Goal: Information Seeking & Learning: Learn about a topic

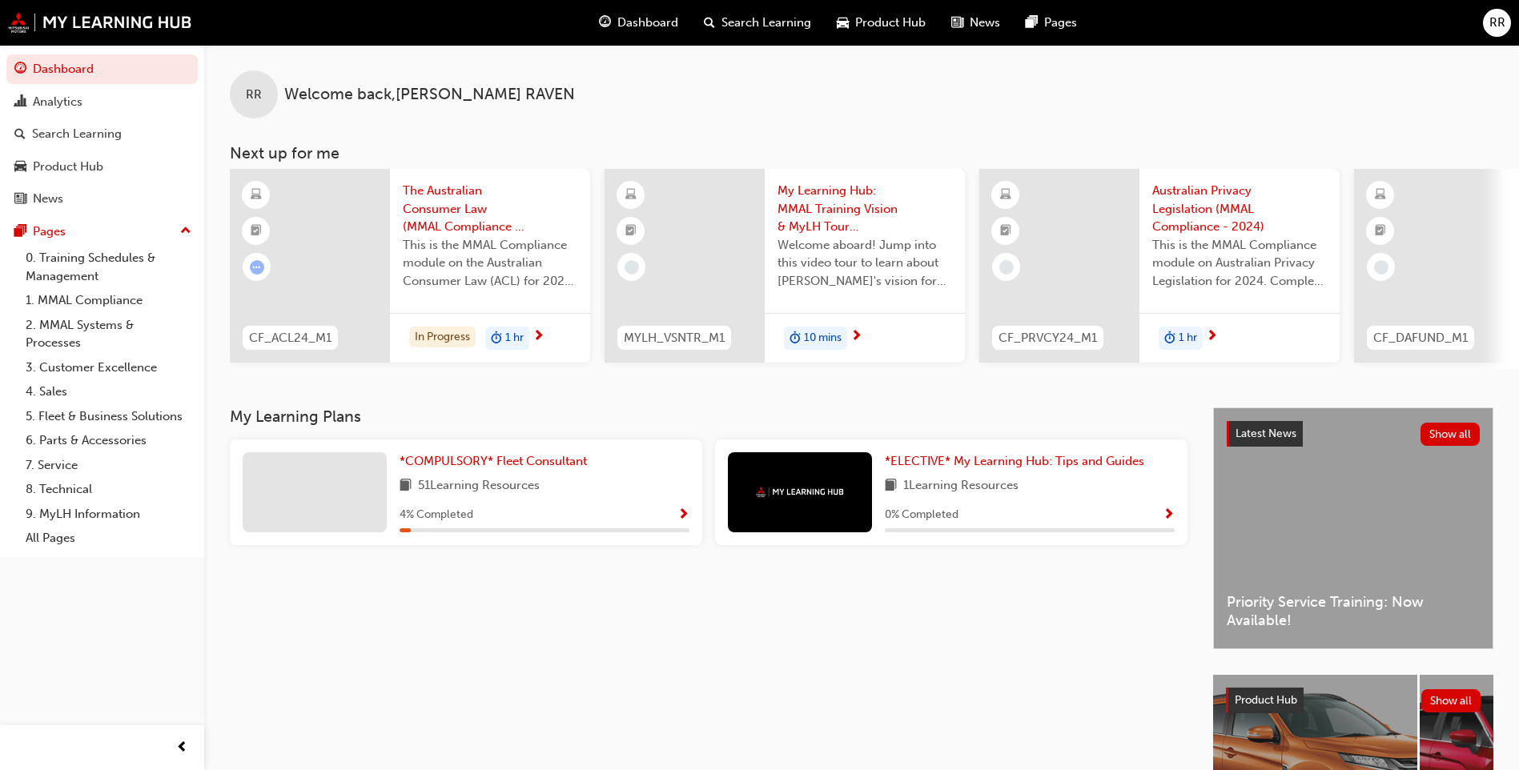
click at [488, 507] on div "*COMPULSORY* Fleet Consultant 51 Learning Resources 4 % Completed" at bounding box center [545, 493] width 290 height 80
click at [502, 467] on span "*COMPULSORY* Fleet Consultant" at bounding box center [493, 461] width 187 height 14
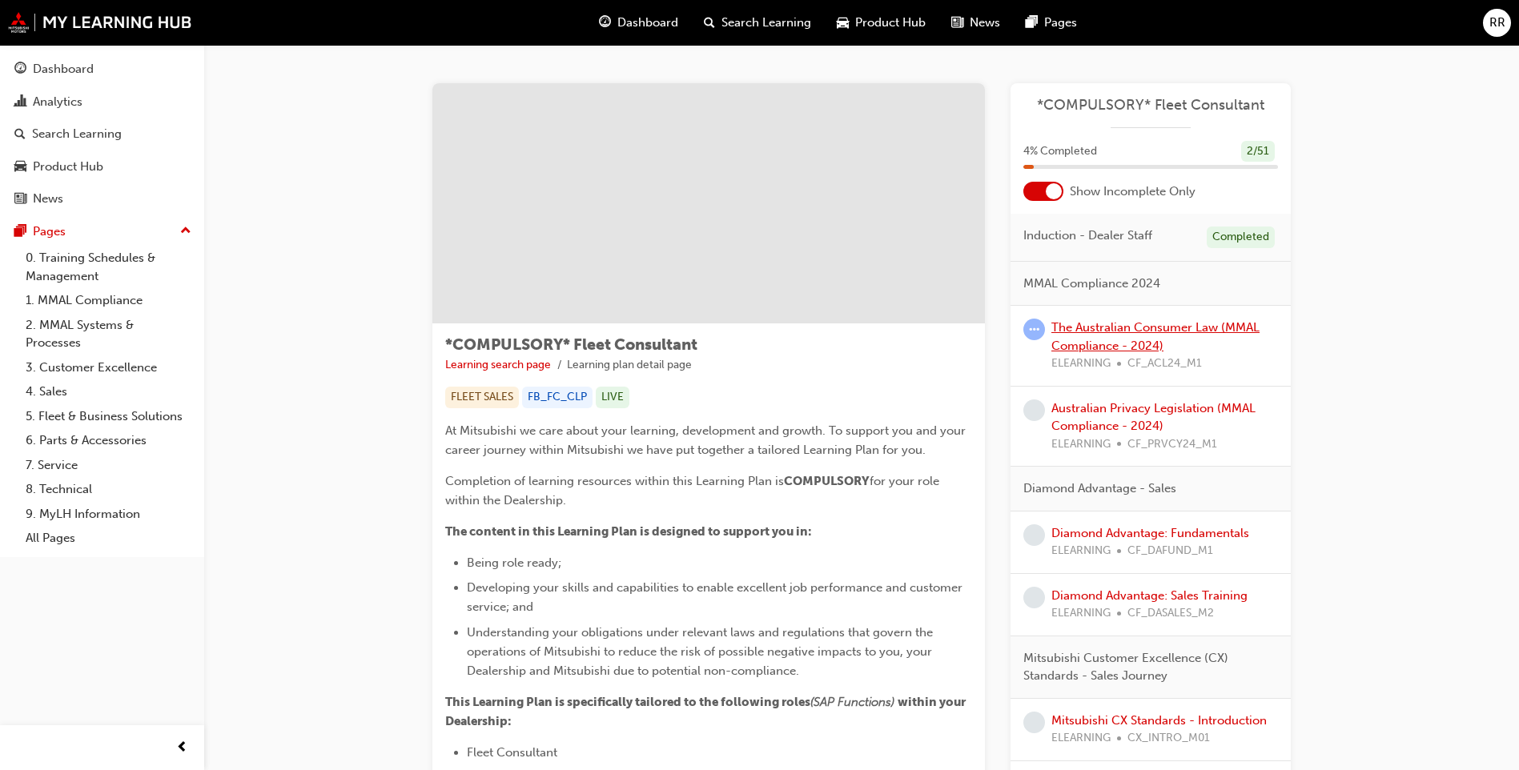
click at [1124, 328] on link "The Australian Consumer Law (MMAL Compliance - 2024)" at bounding box center [1156, 336] width 208 height 33
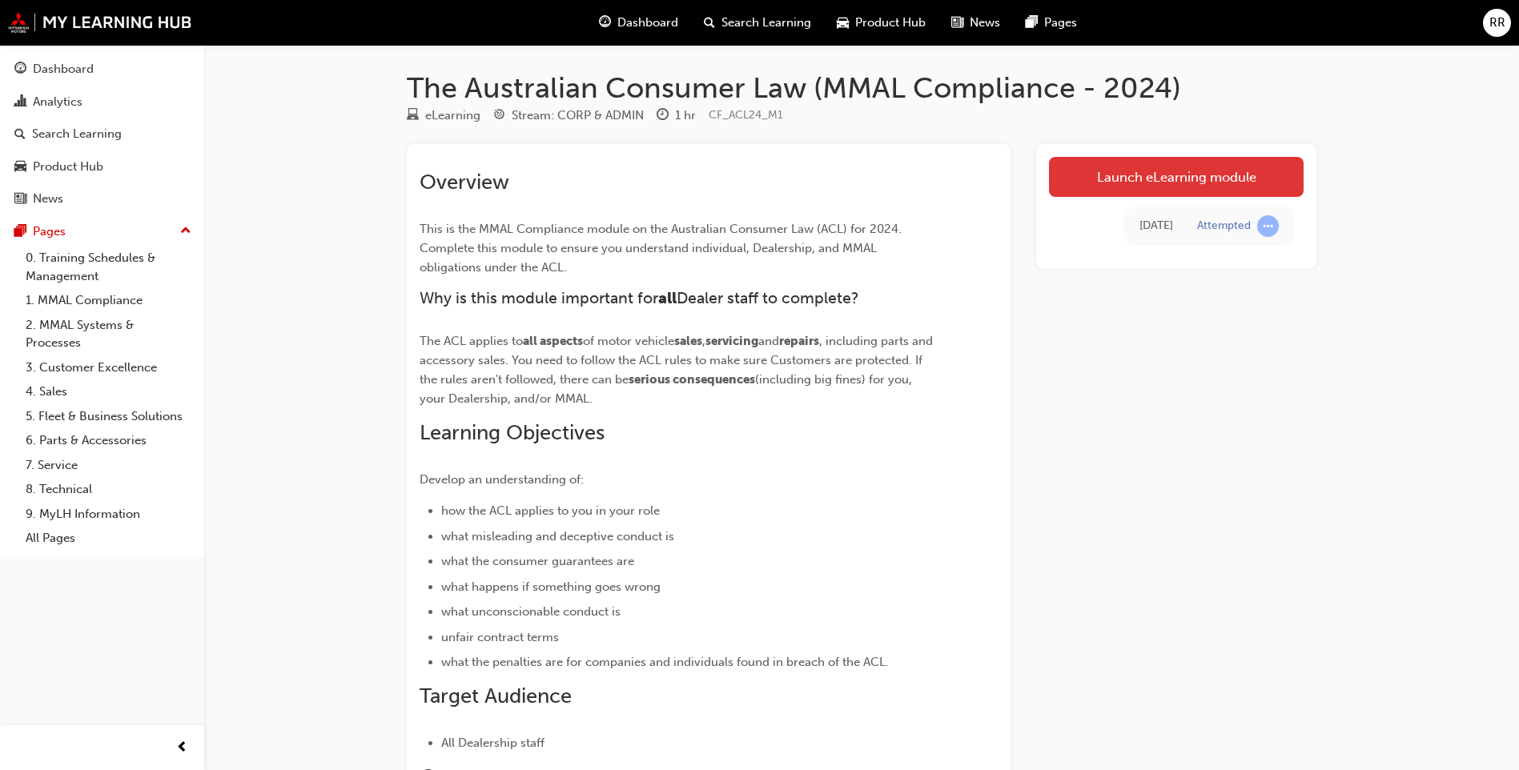
click at [1112, 168] on link "Launch eLearning module" at bounding box center [1176, 177] width 255 height 40
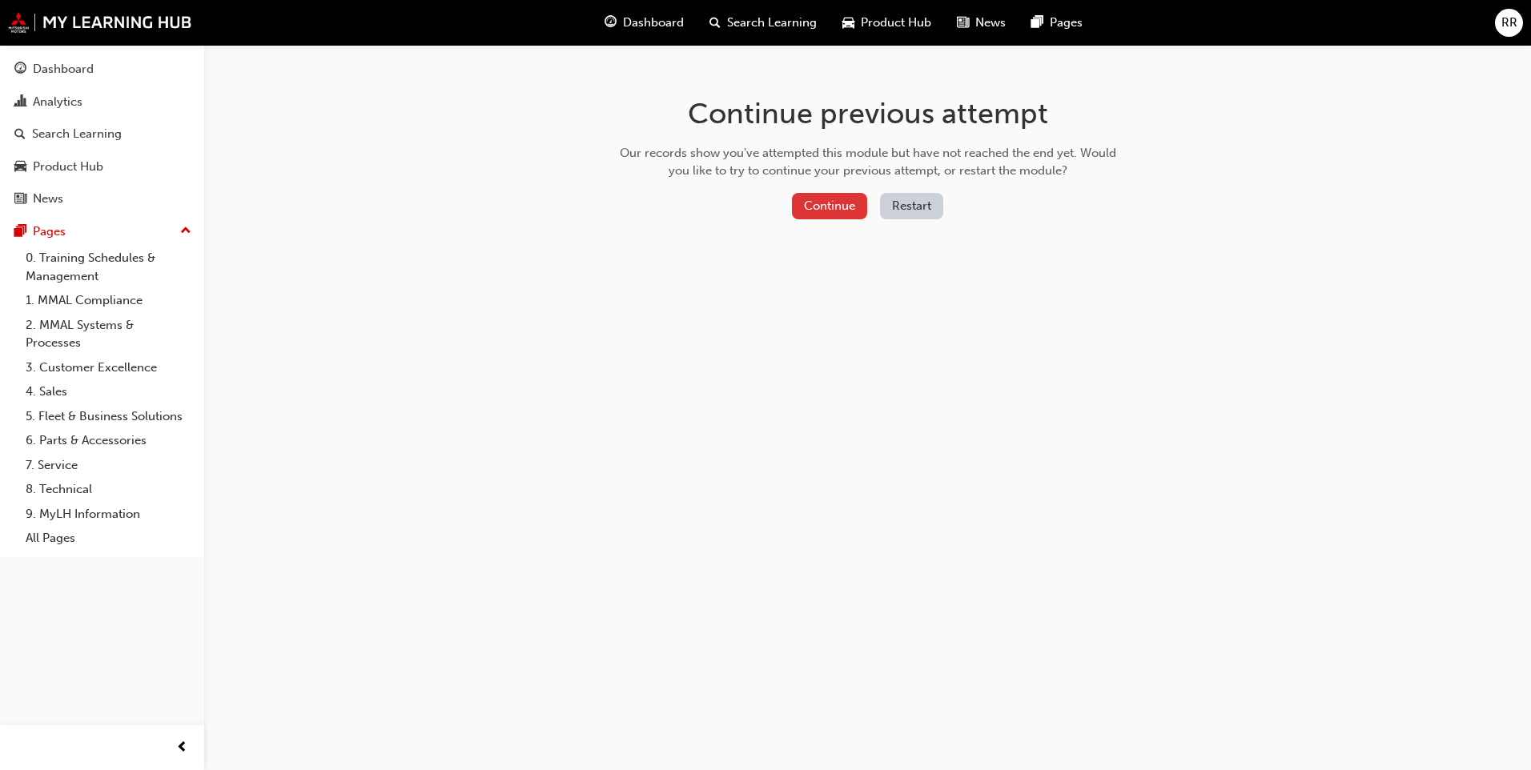
click at [838, 207] on button "Continue" at bounding box center [829, 206] width 75 height 26
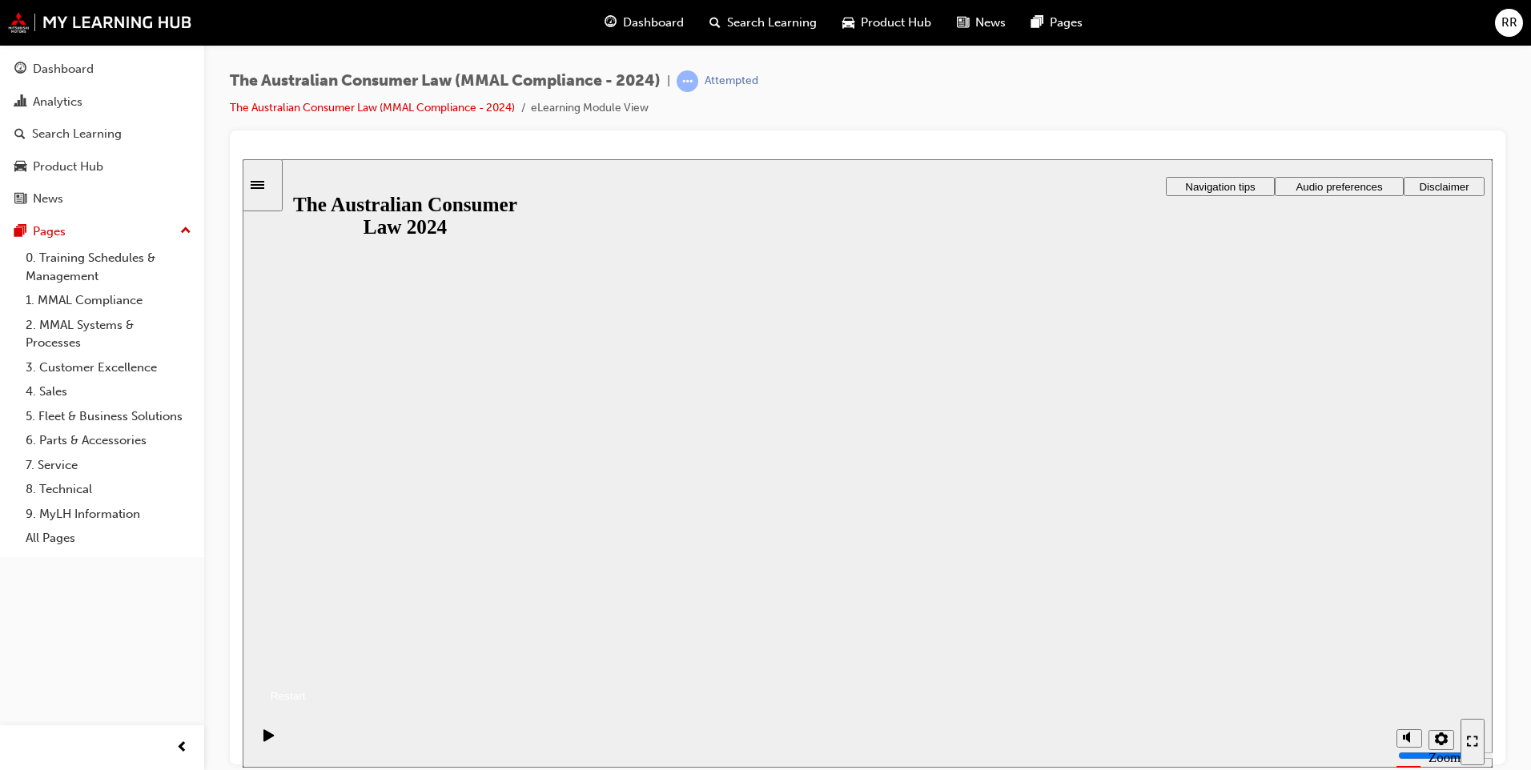
click at [306, 666] on button "Resume" at bounding box center [274, 676] width 63 height 21
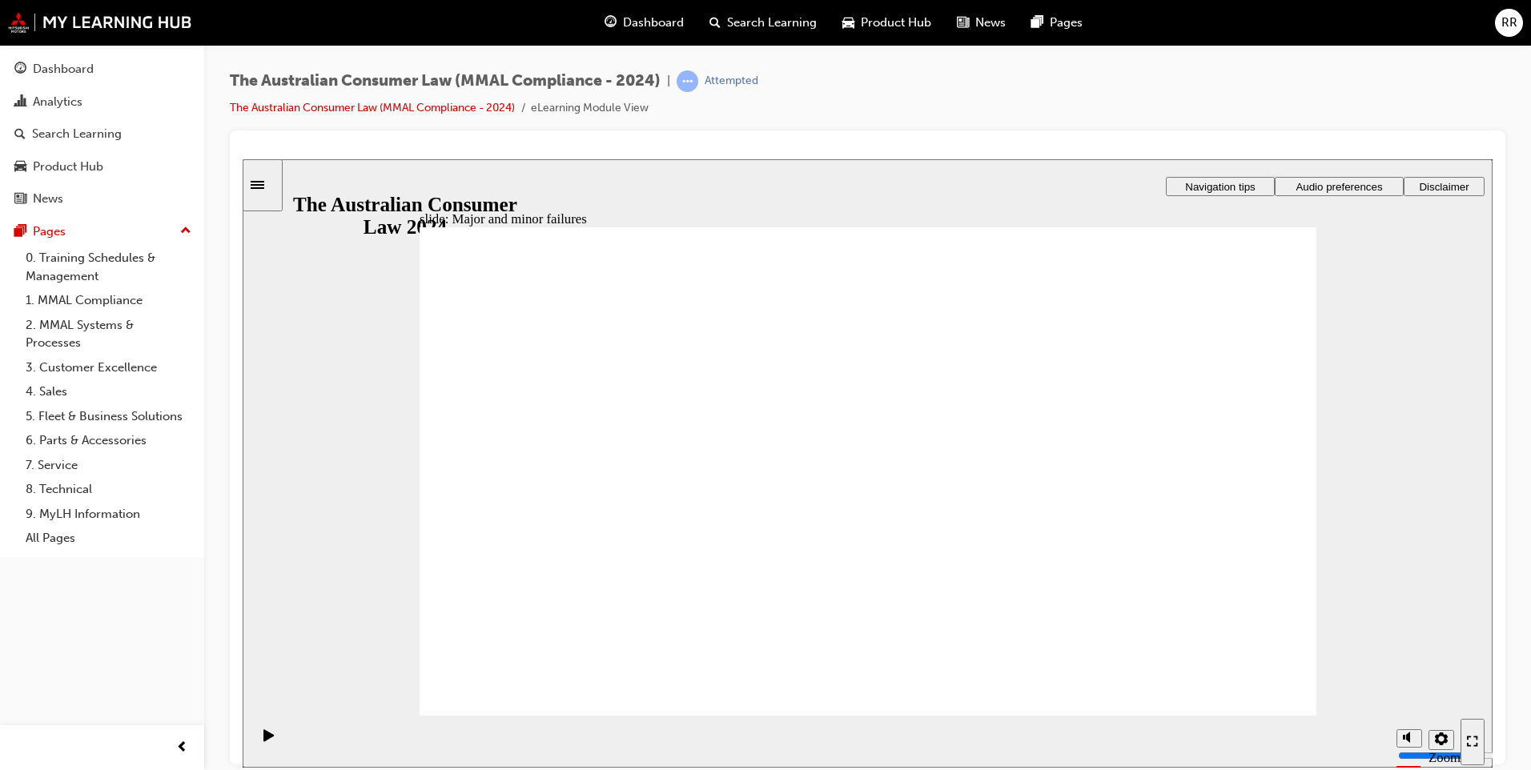
drag, startPoint x: 913, startPoint y: 400, endPoint x: 1196, endPoint y: 596, distance: 343.7
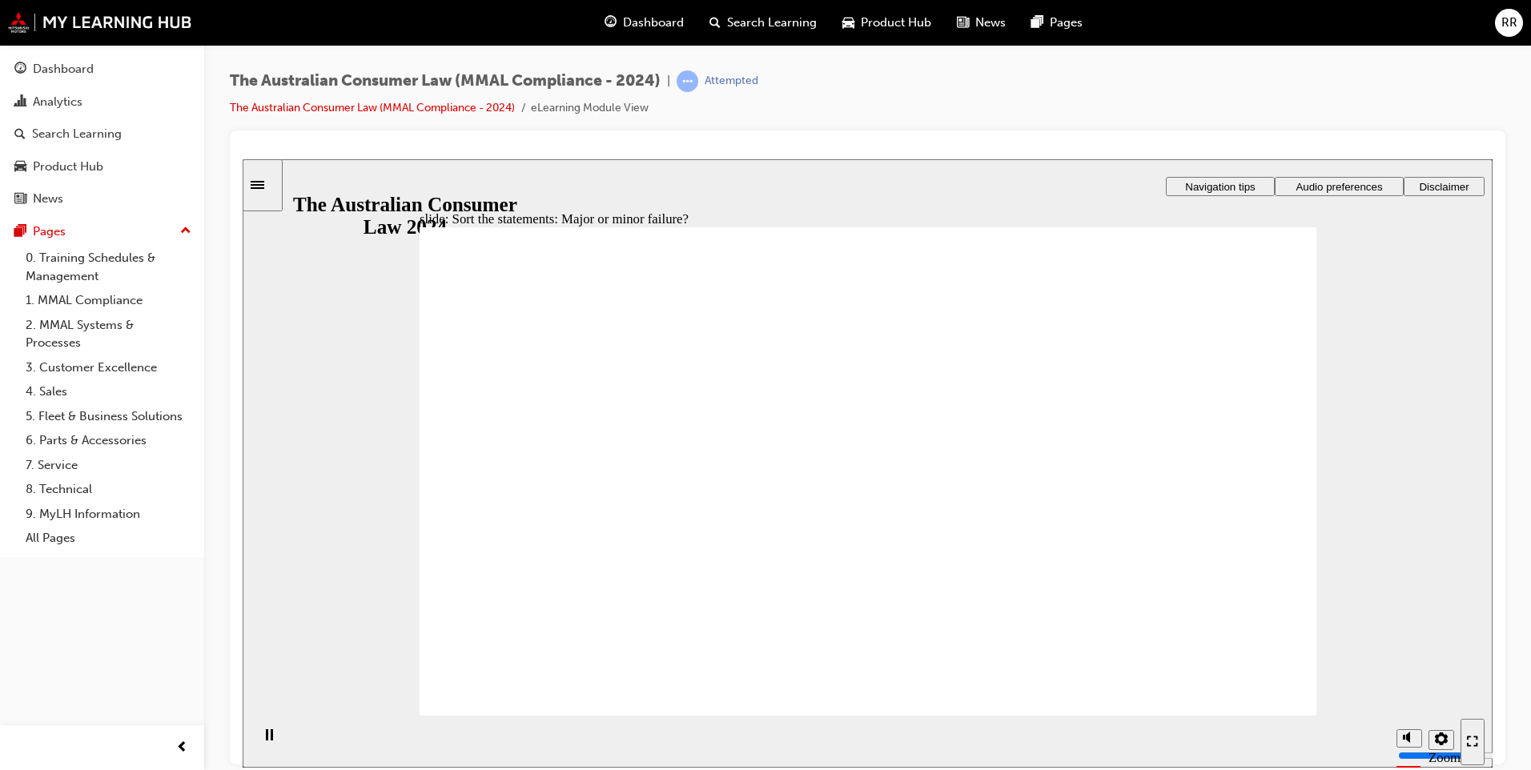
drag, startPoint x: 931, startPoint y: 411, endPoint x: 708, endPoint y: 597, distance: 290.5
drag, startPoint x: 902, startPoint y: 397, endPoint x: 1175, endPoint y: 575, distance: 325.9
drag, startPoint x: 906, startPoint y: 392, endPoint x: 649, endPoint y: 557, distance: 305.5
drag, startPoint x: 911, startPoint y: 392, endPoint x: 633, endPoint y: 581, distance: 337.2
drag, startPoint x: 859, startPoint y: 391, endPoint x: 1180, endPoint y: 591, distance: 378.5
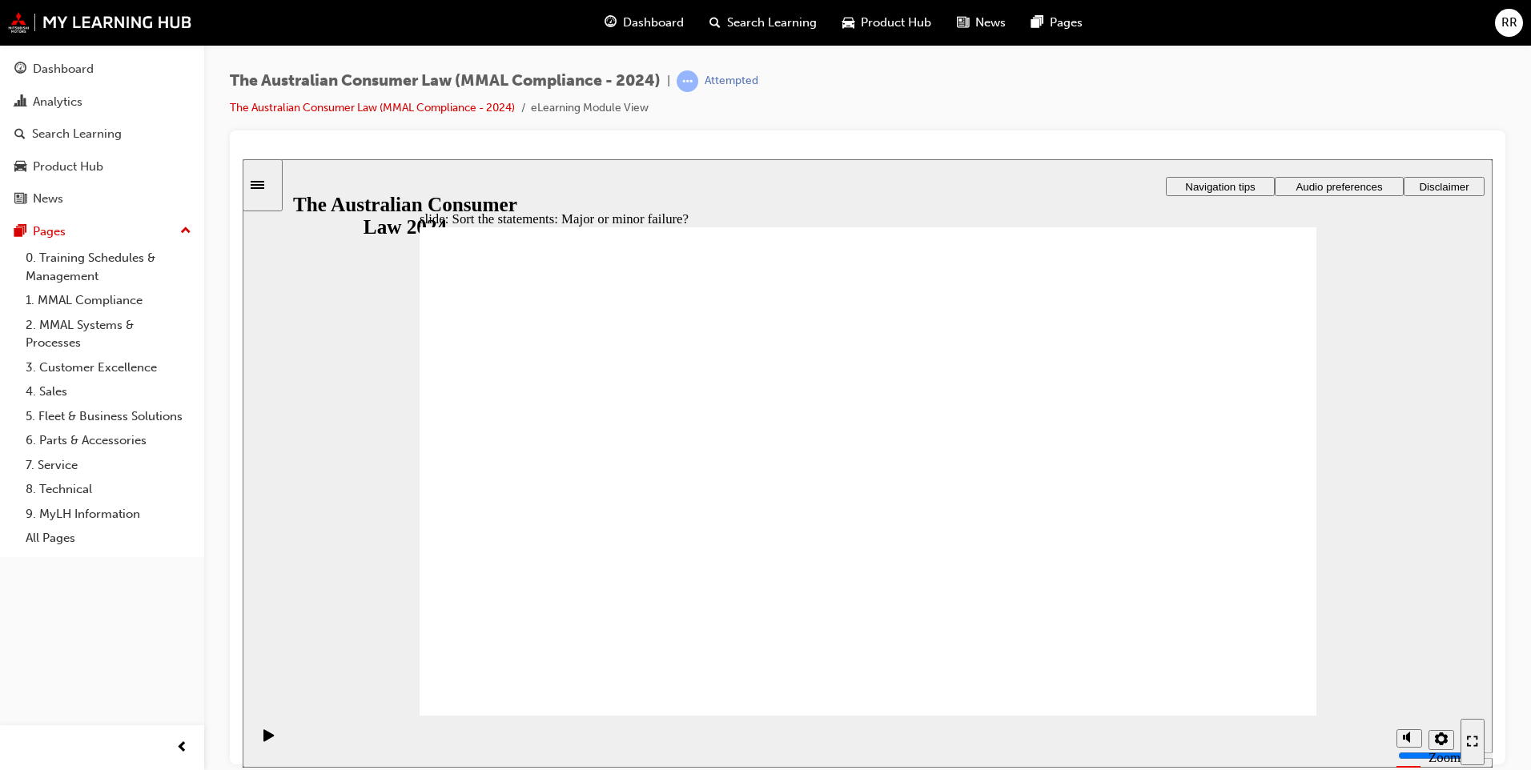
drag, startPoint x: 1120, startPoint y: 564, endPoint x: 618, endPoint y: 568, distance: 501.4
drag, startPoint x: 911, startPoint y: 381, endPoint x: 599, endPoint y: 554, distance: 357.1
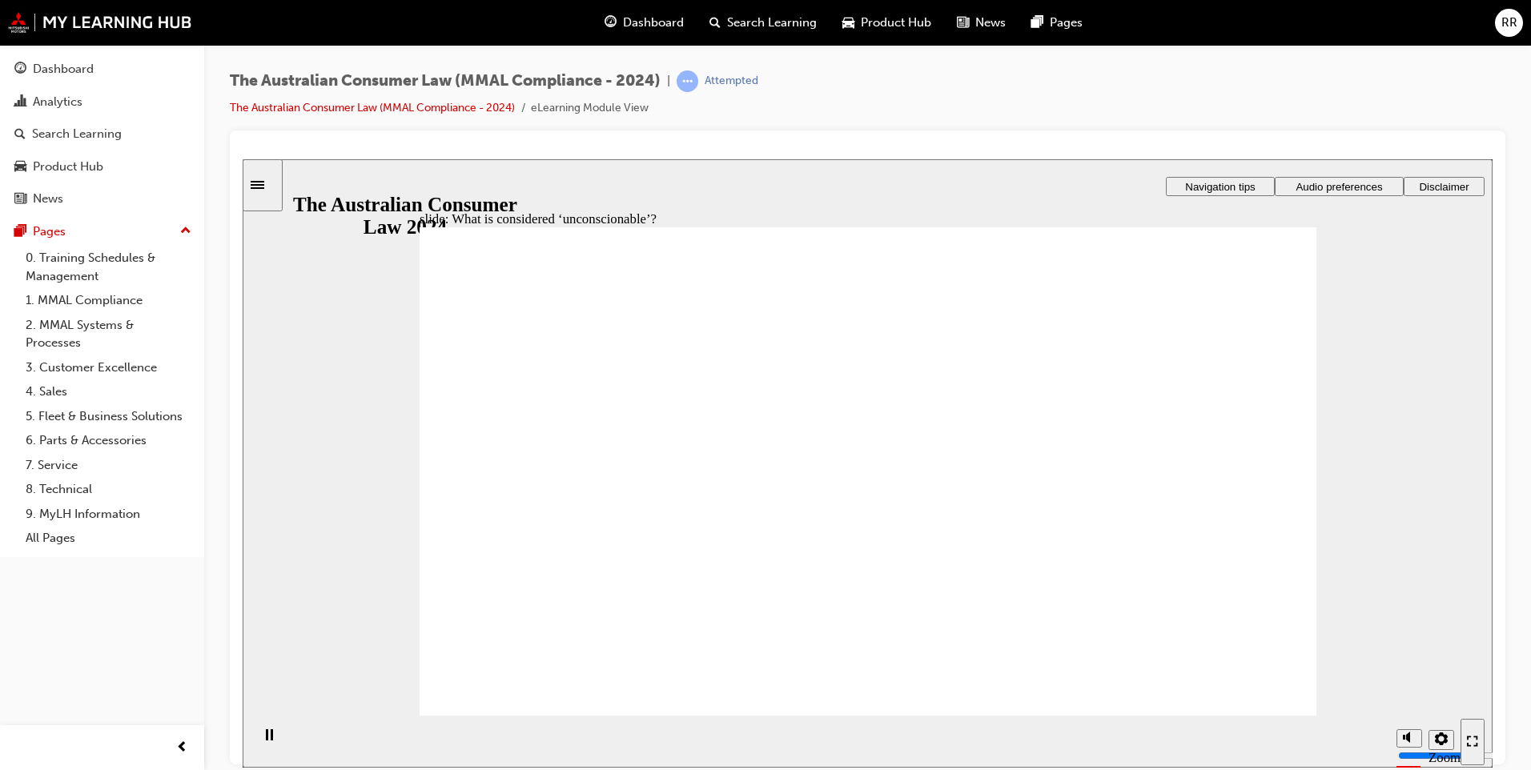
drag, startPoint x: 894, startPoint y: 387, endPoint x: 638, endPoint y: 528, distance: 292.5
drag, startPoint x: 874, startPoint y: 408, endPoint x: 1127, endPoint y: 570, distance: 300.8
drag, startPoint x: 1124, startPoint y: 532, endPoint x: 577, endPoint y: 490, distance: 548.6
drag, startPoint x: 577, startPoint y: 490, endPoint x: 578, endPoint y: 503, distance: 12.9
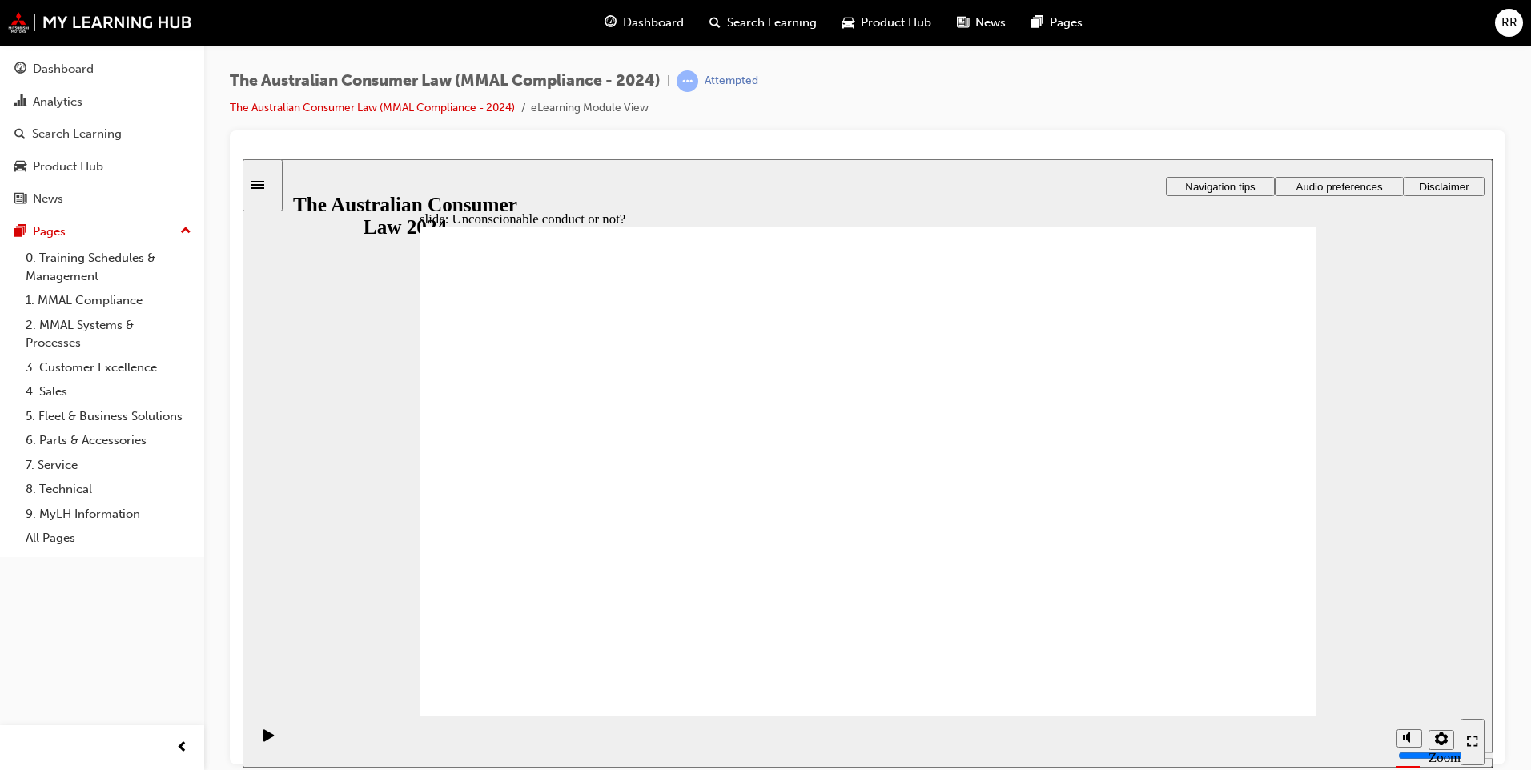
drag, startPoint x: 887, startPoint y: 392, endPoint x: 1103, endPoint y: 540, distance: 262.1
drag, startPoint x: 878, startPoint y: 400, endPoint x: 639, endPoint y: 537, distance: 275.6
drag, startPoint x: 856, startPoint y: 409, endPoint x: 590, endPoint y: 554, distance: 302.9
drag, startPoint x: 886, startPoint y: 415, endPoint x: 635, endPoint y: 553, distance: 286.0
drag, startPoint x: 879, startPoint y: 408, endPoint x: 1112, endPoint y: 565, distance: 281.5
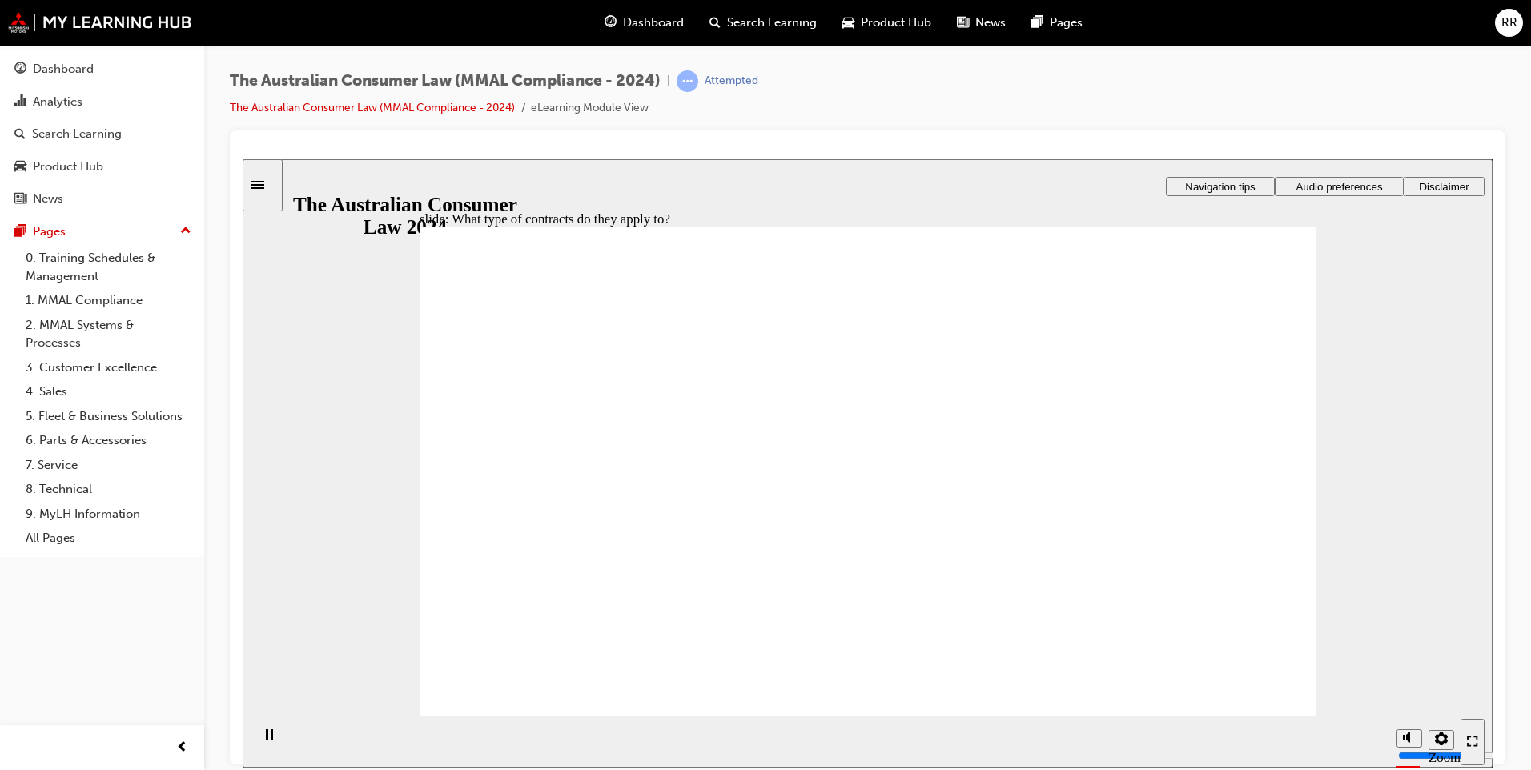
drag, startPoint x: 886, startPoint y: 408, endPoint x: 1184, endPoint y: 560, distance: 334.6
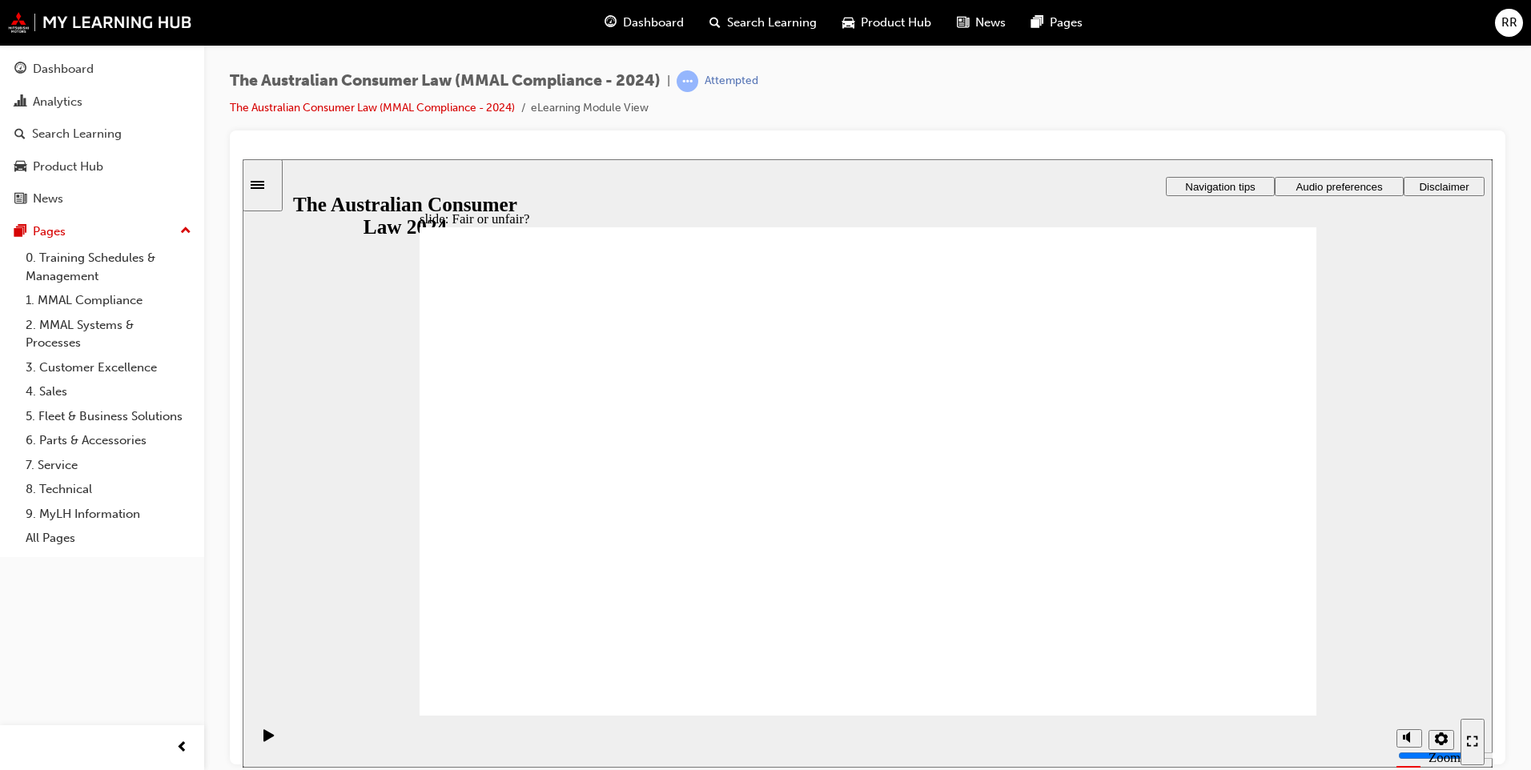
drag, startPoint x: 891, startPoint y: 413, endPoint x: 558, endPoint y: 564, distance: 365.6
drag, startPoint x: 899, startPoint y: 408, endPoint x: 1185, endPoint y: 557, distance: 323.5
drag, startPoint x: 883, startPoint y: 364, endPoint x: 1180, endPoint y: 507, distance: 329.6
drag, startPoint x: 873, startPoint y: 368, endPoint x: 1170, endPoint y: 517, distance: 332.0
drag, startPoint x: 877, startPoint y: 406, endPoint x: 618, endPoint y: 555, distance: 299.2
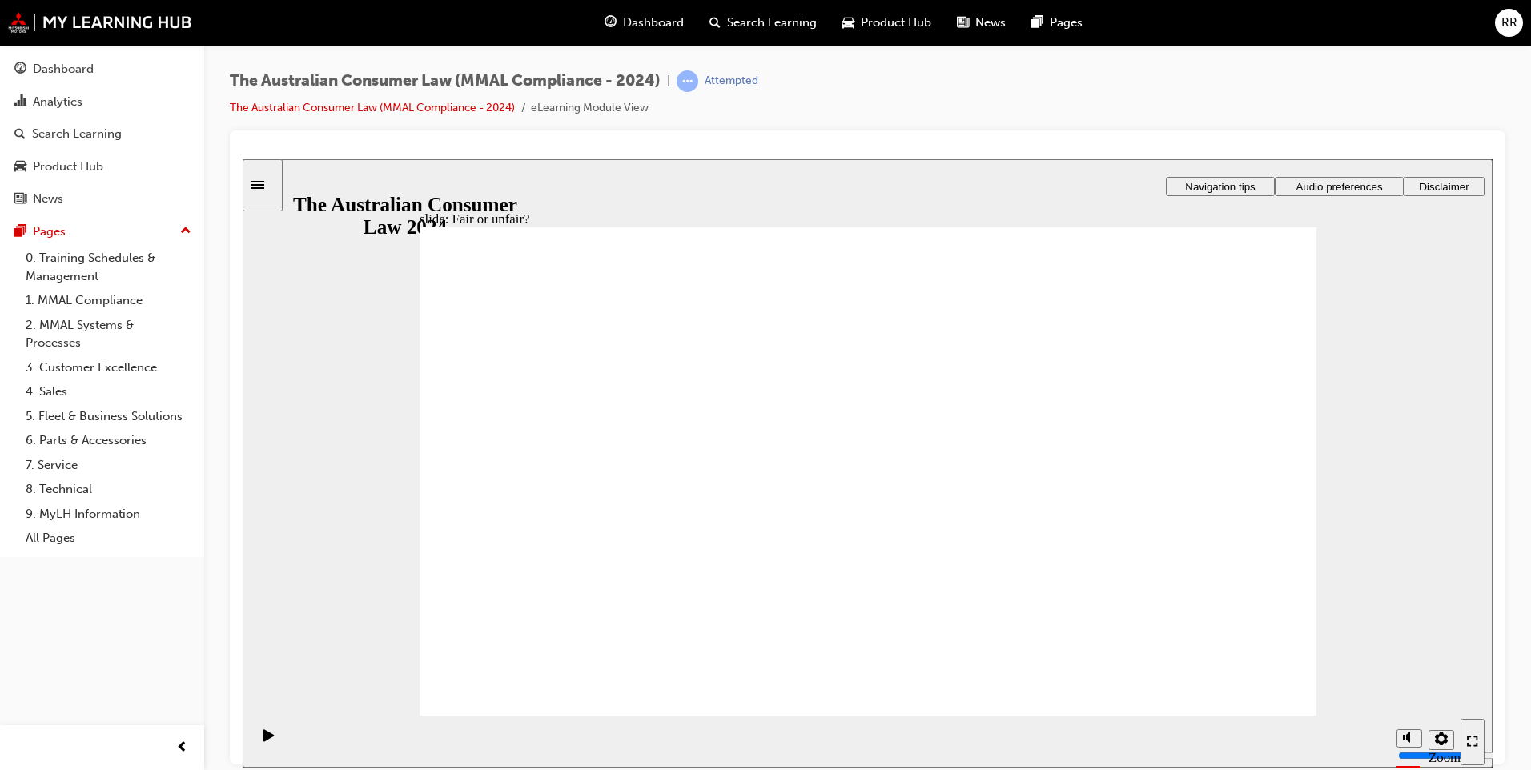
drag, startPoint x: 877, startPoint y: 416, endPoint x: 1128, endPoint y: 560, distance: 289.5
drag, startPoint x: 534, startPoint y: 537, endPoint x: 545, endPoint y: 537, distance: 11.2
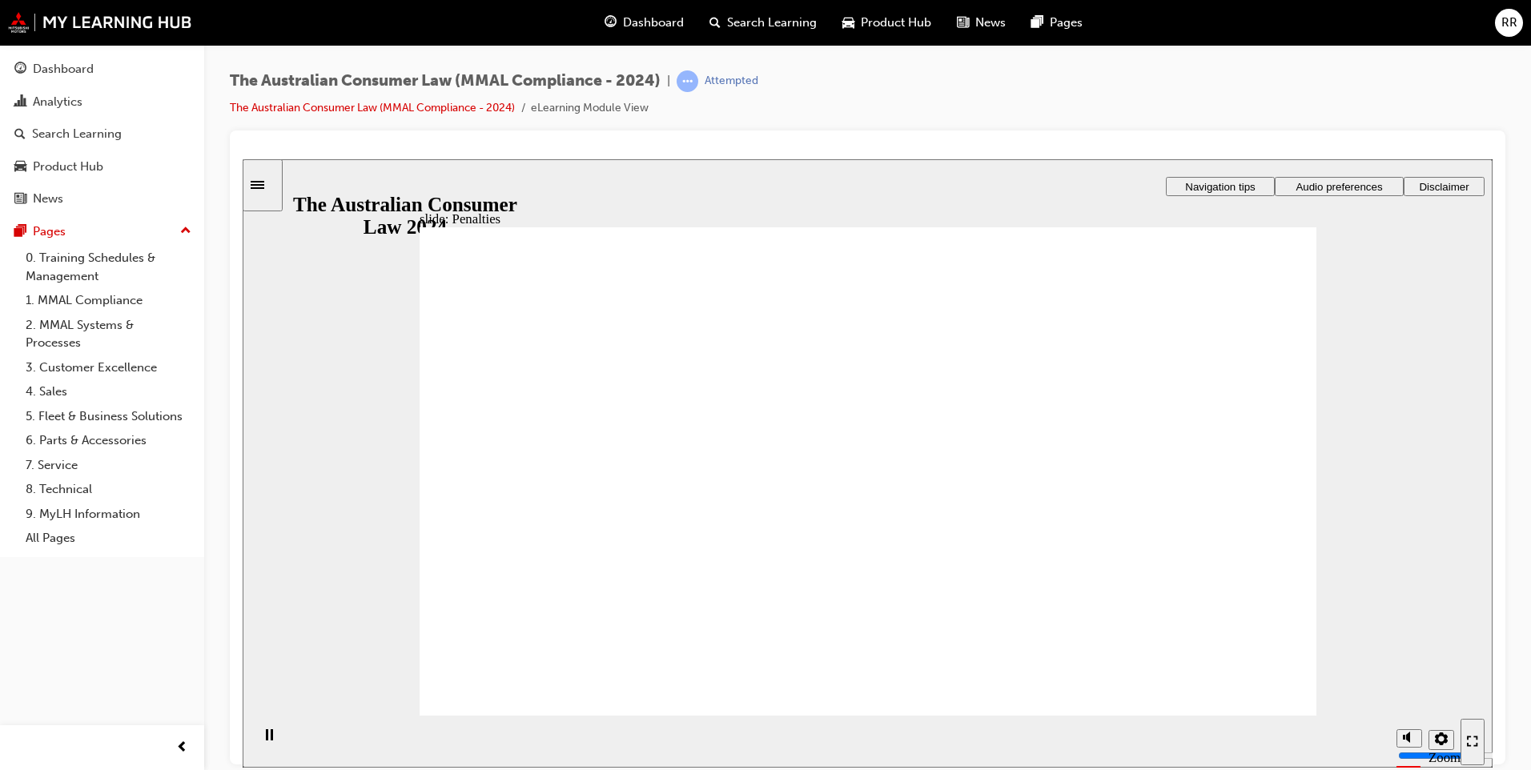
drag, startPoint x: 1189, startPoint y: 352, endPoint x: 1200, endPoint y: 384, distance: 33.2
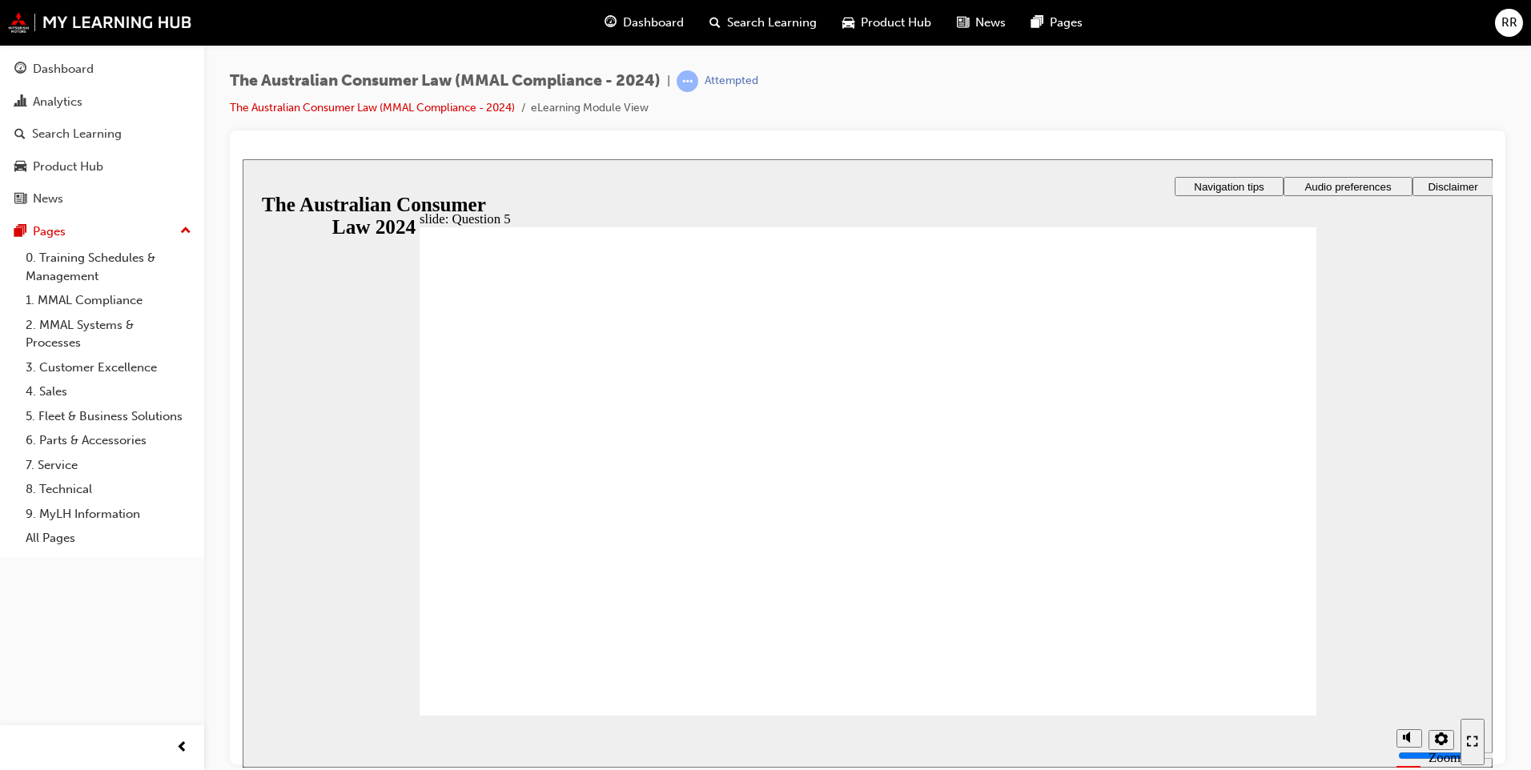
radio input "true"
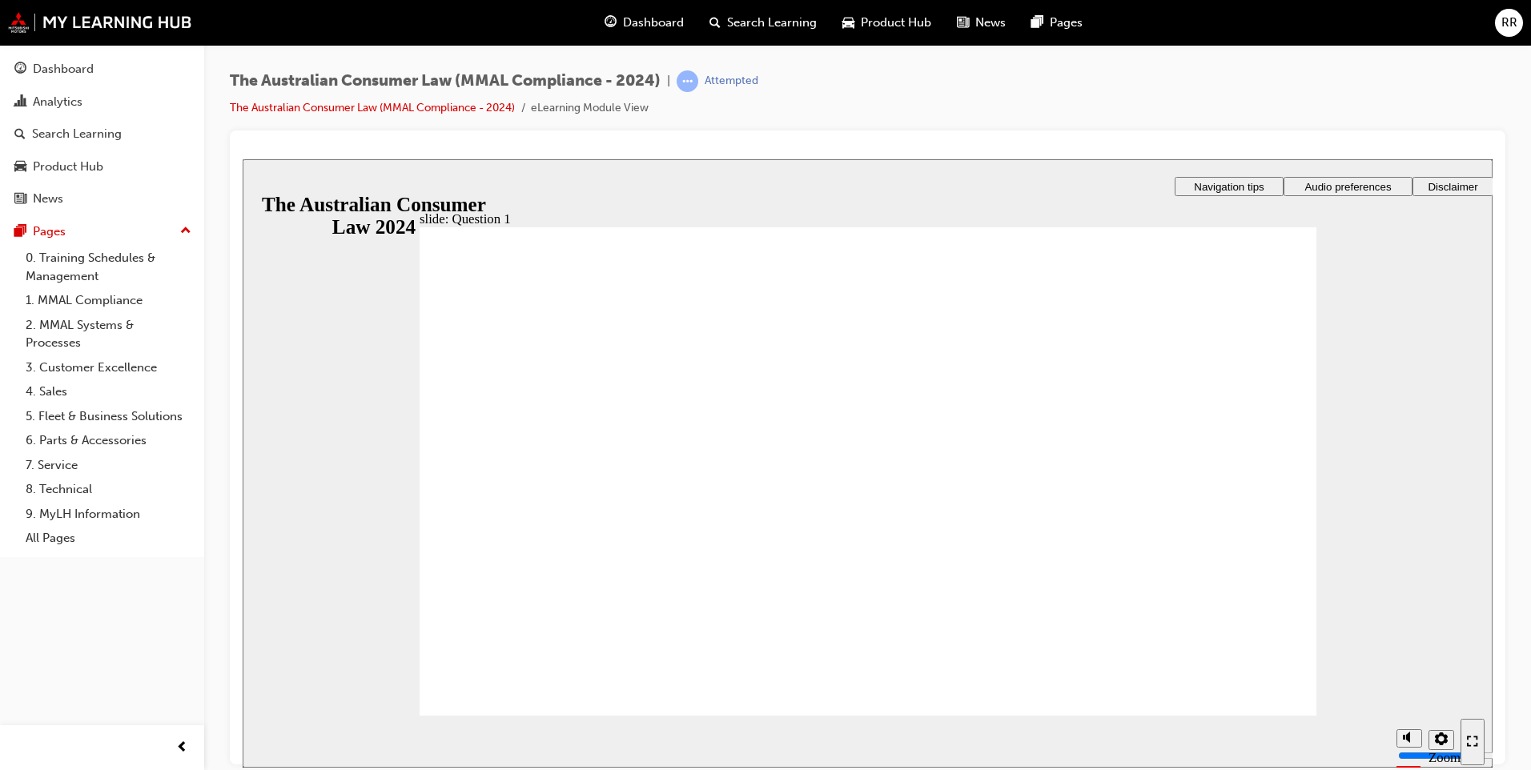
checkbox input "true"
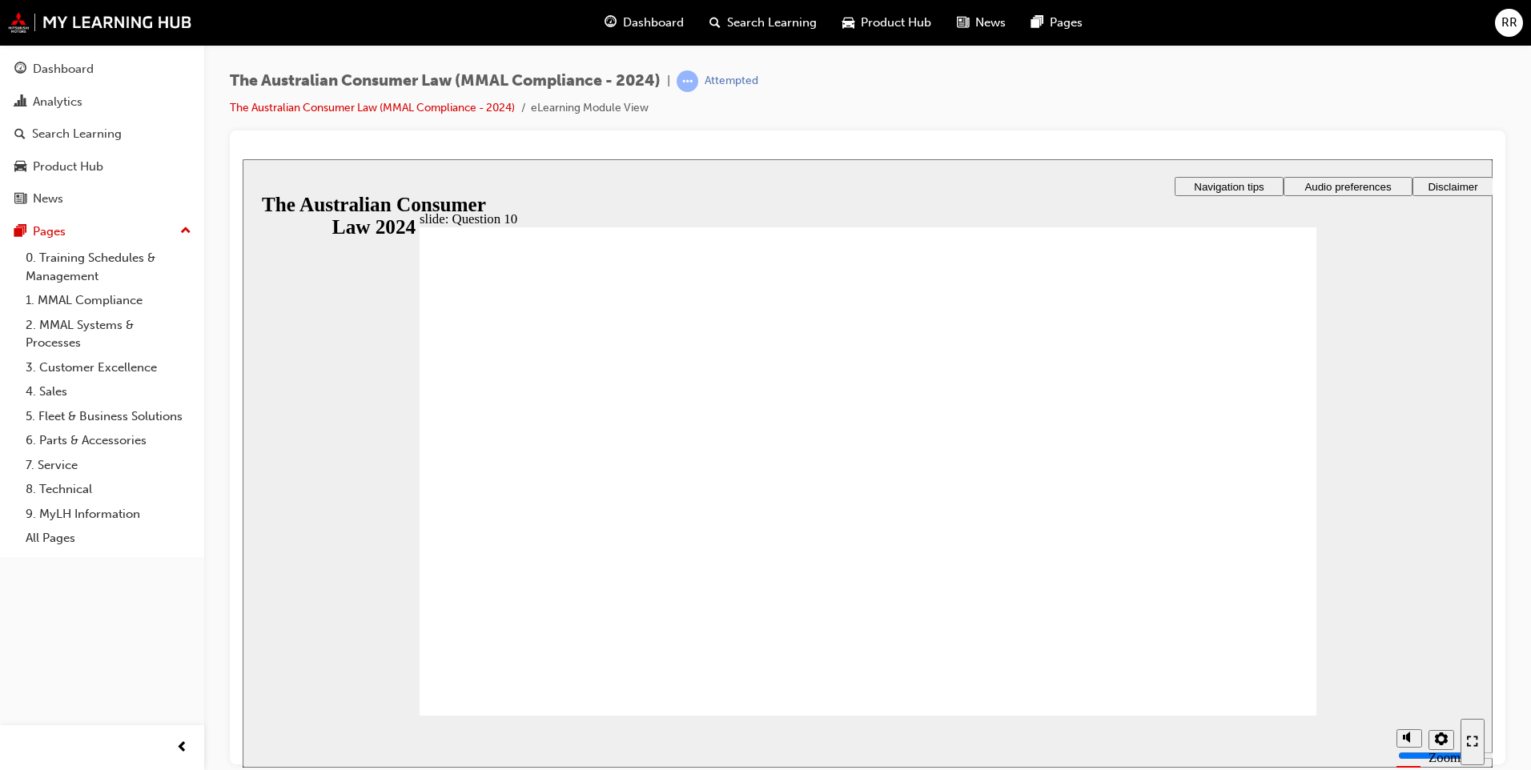
checkbox input "true"
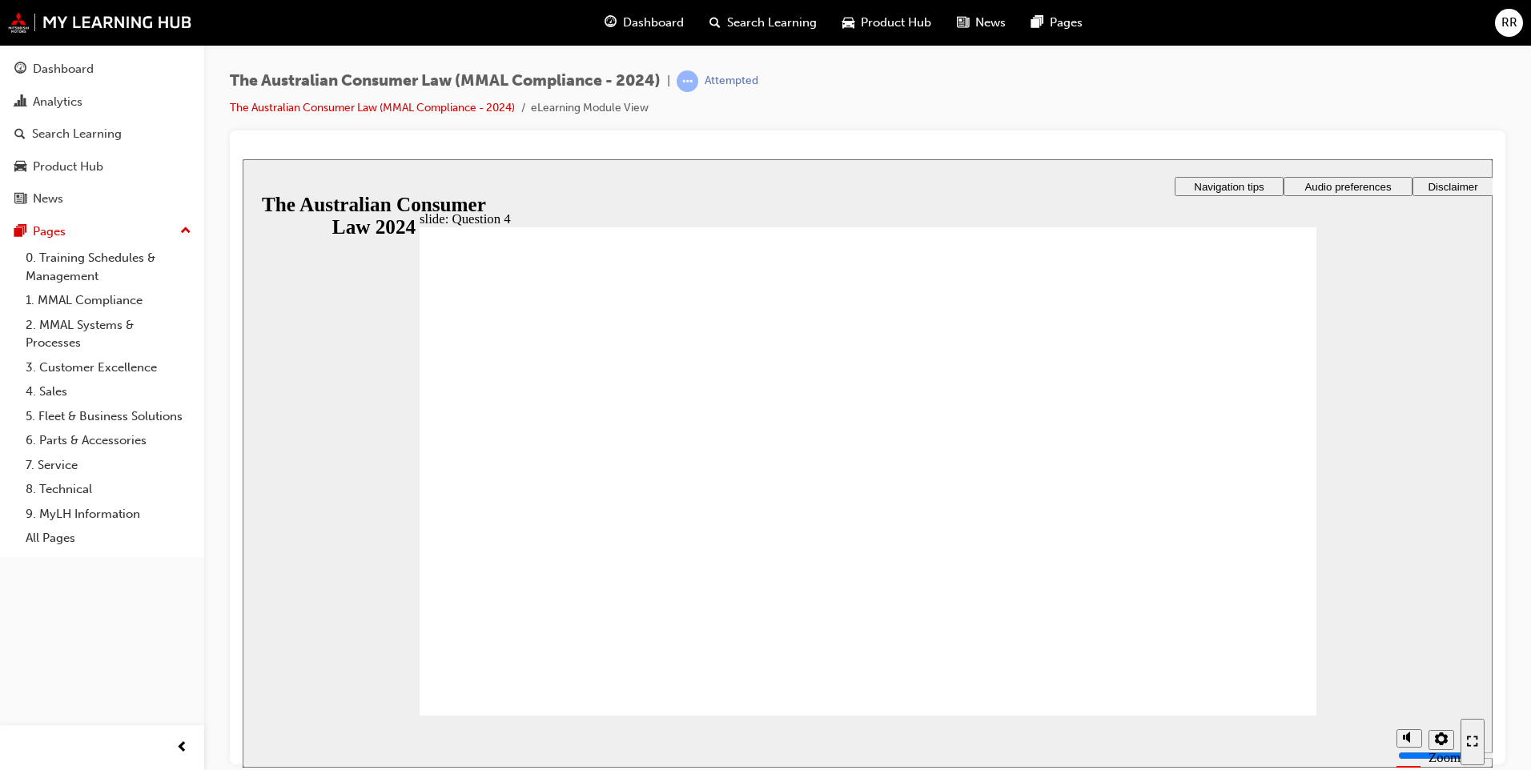
checkbox input "true"
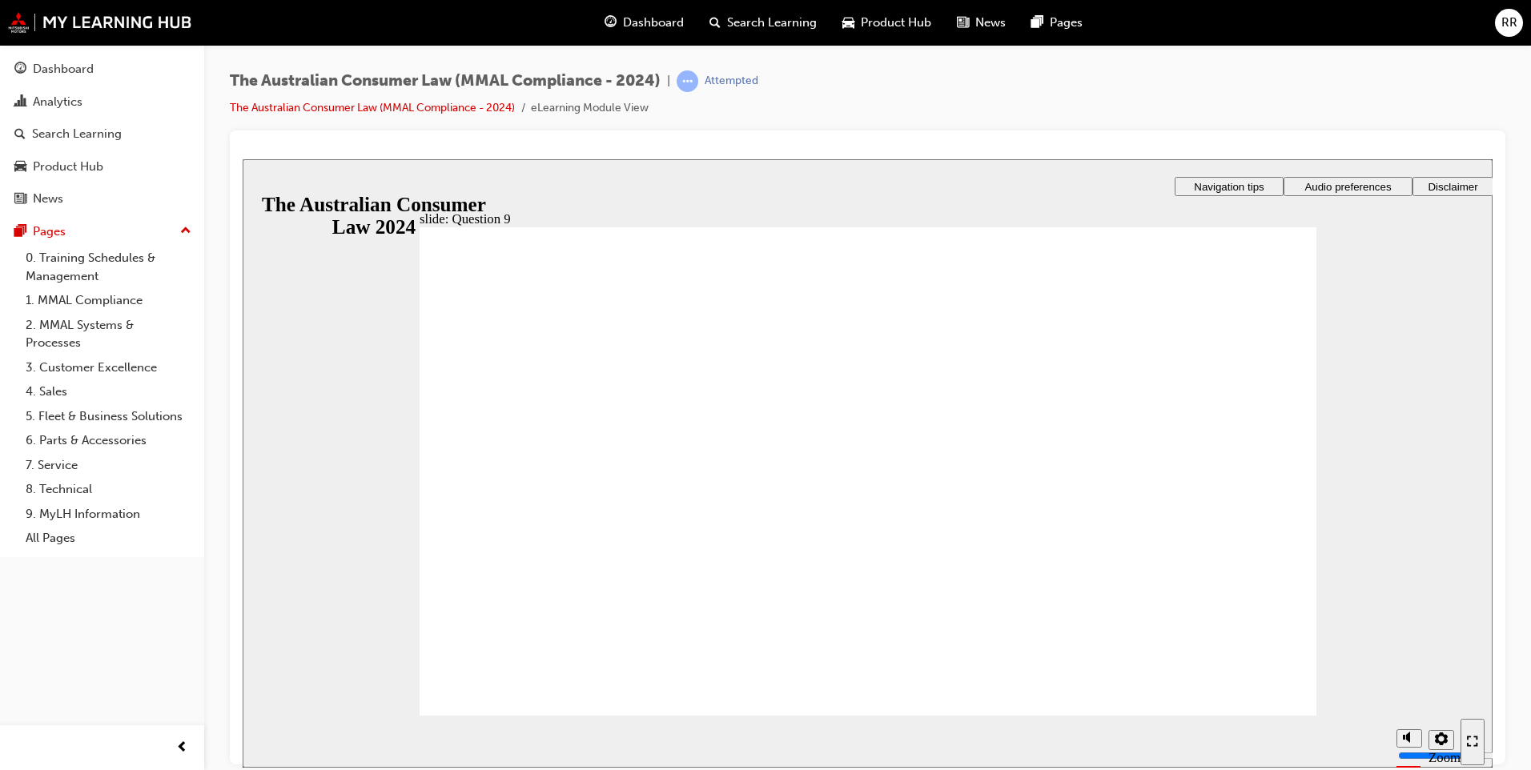
checkbox input "true"
radio input "true"
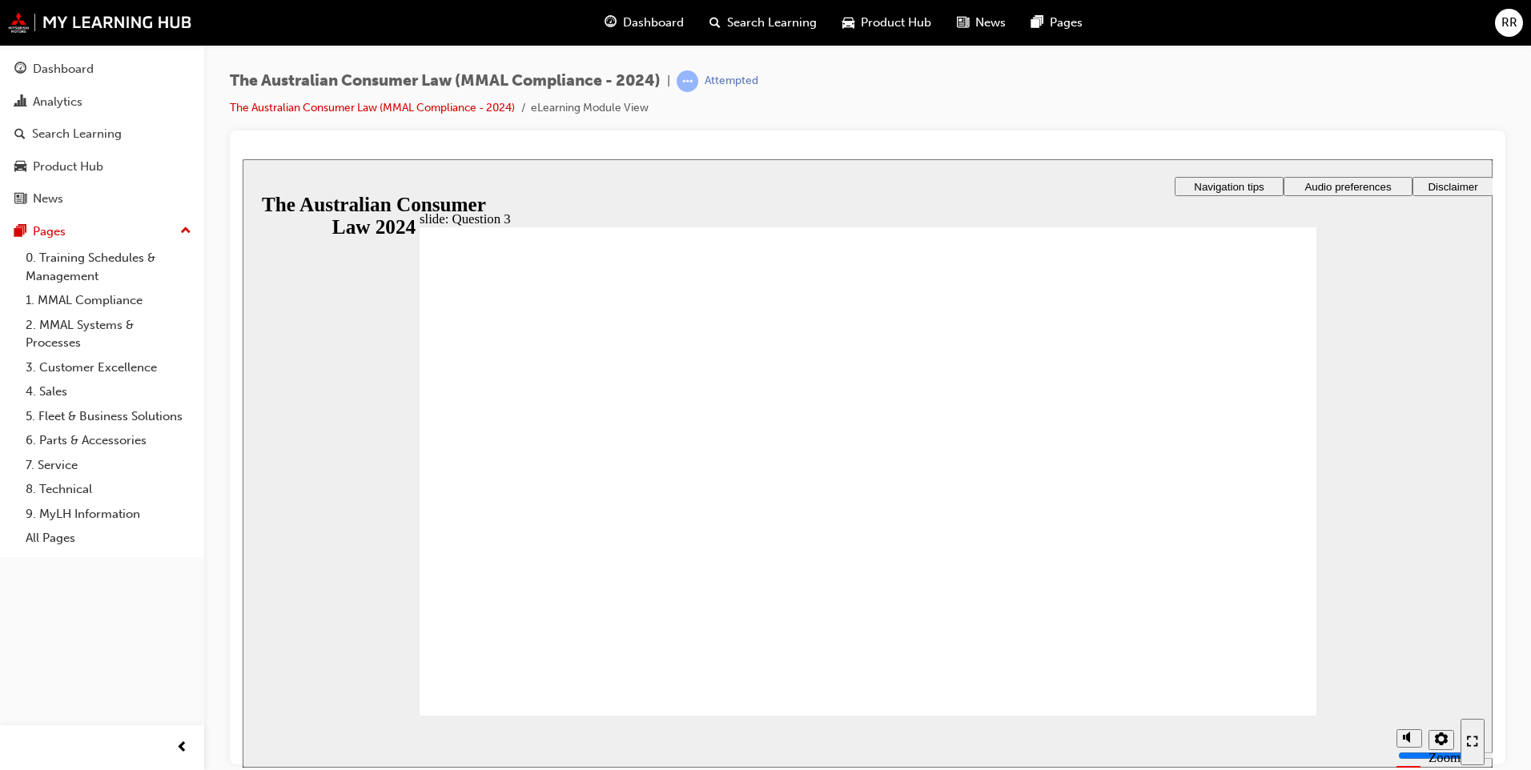
radio input "true"
drag, startPoint x: 583, startPoint y: 500, endPoint x: 580, endPoint y: 670, distance: 169.8
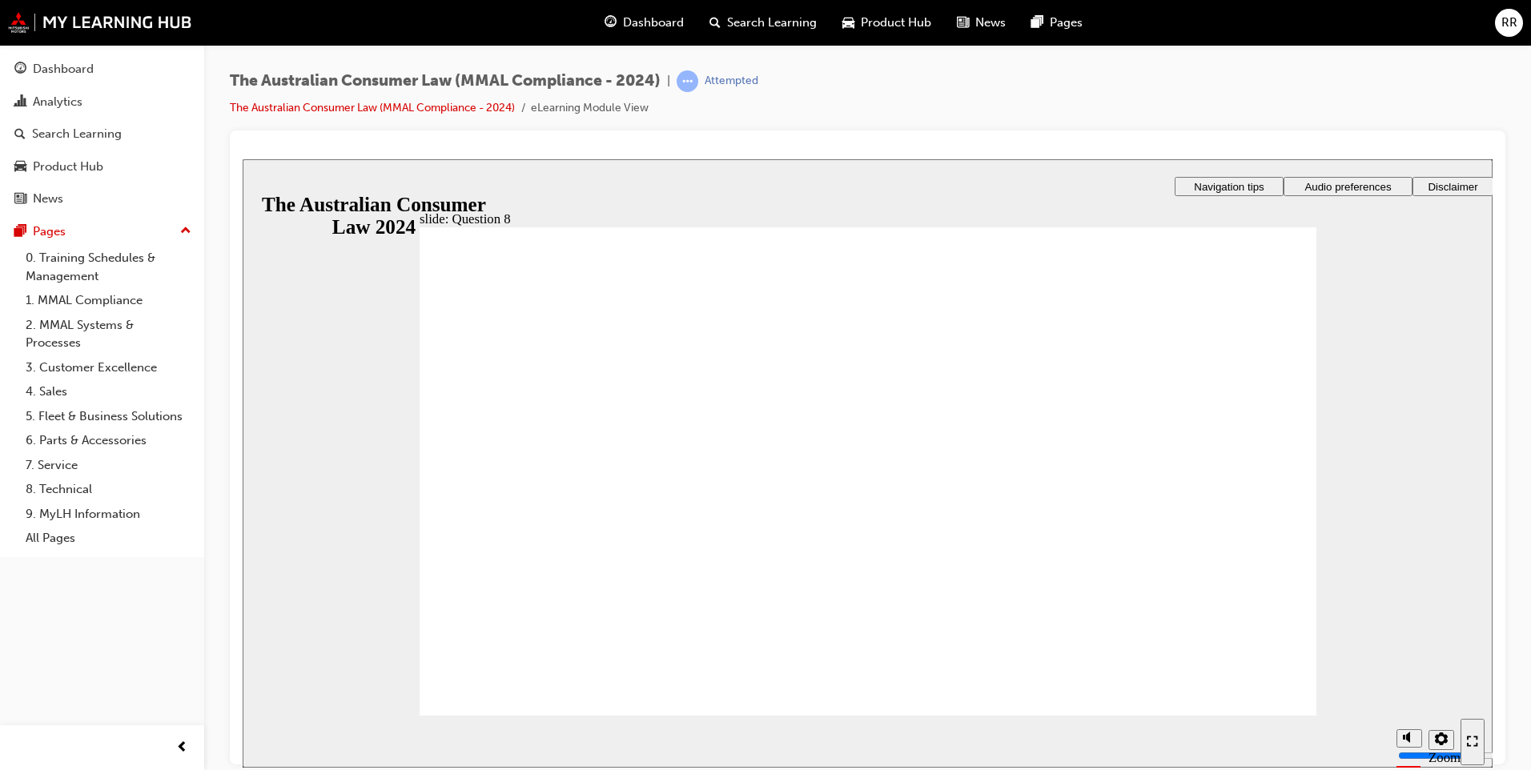
radio input "true"
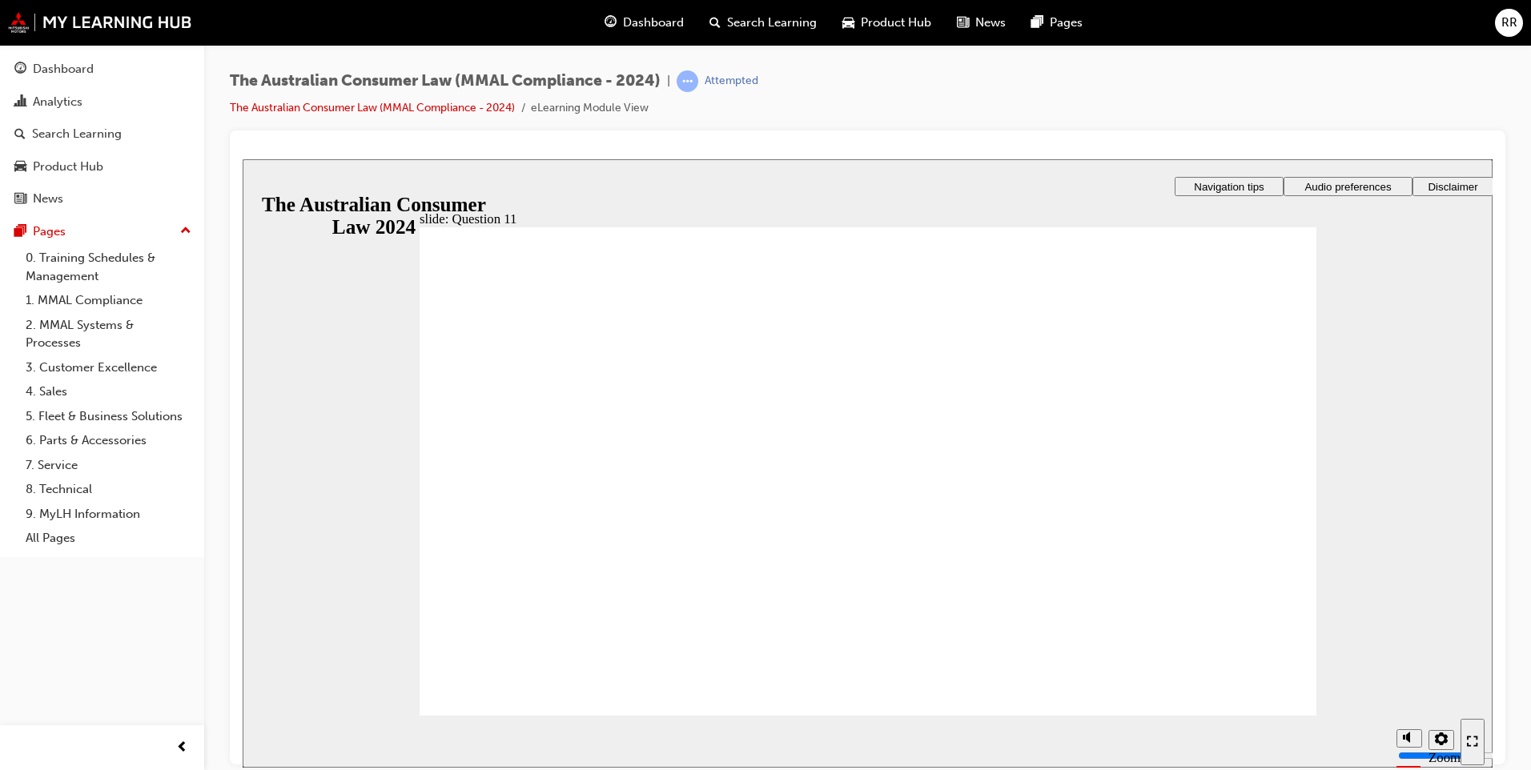
checkbox input "true"
drag, startPoint x: 852, startPoint y: 427, endPoint x: 892, endPoint y: 453, distance: 48.0
